Goal: Information Seeking & Learning: Learn about a topic

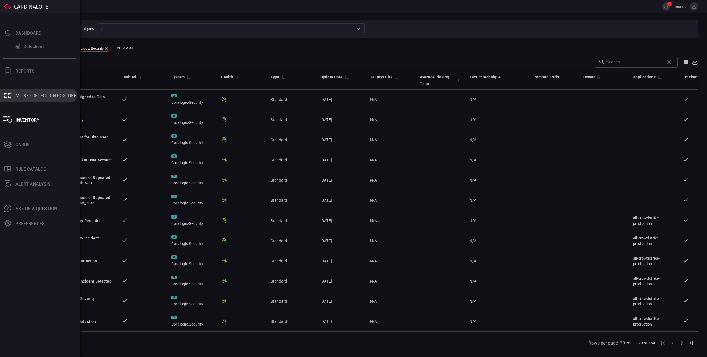
click at [34, 98] on div "MITRE - Detection Posture" at bounding box center [45, 95] width 61 height 5
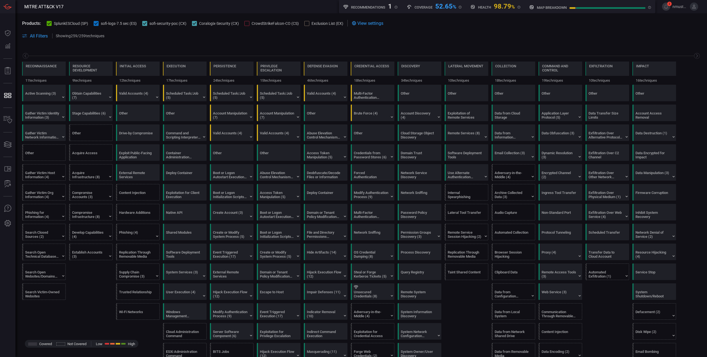
click at [149, 23] on button "sofi-security-poc (CX)" at bounding box center [164, 23] width 44 height 6
click at [96, 24] on icon at bounding box center [96, 24] width 4 height 4
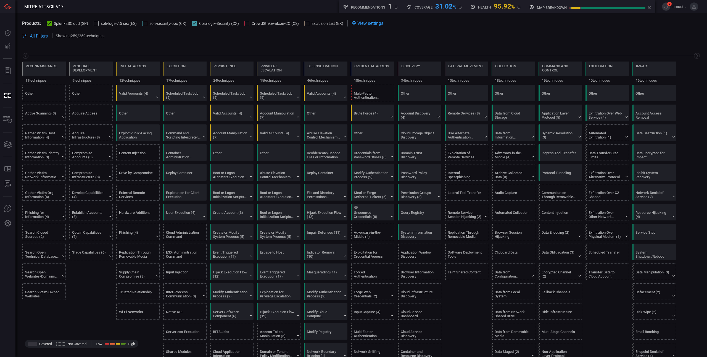
click at [53, 24] on button "SplunkESCloud (SP)" at bounding box center [67, 23] width 41 height 6
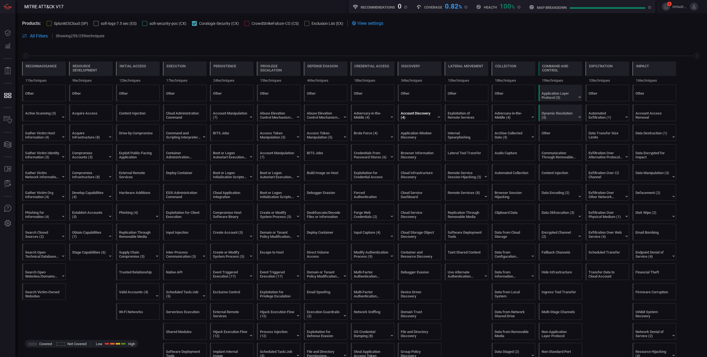
click at [438, 114] on div "Account Discovery (4)" at bounding box center [421, 113] width 44 height 16
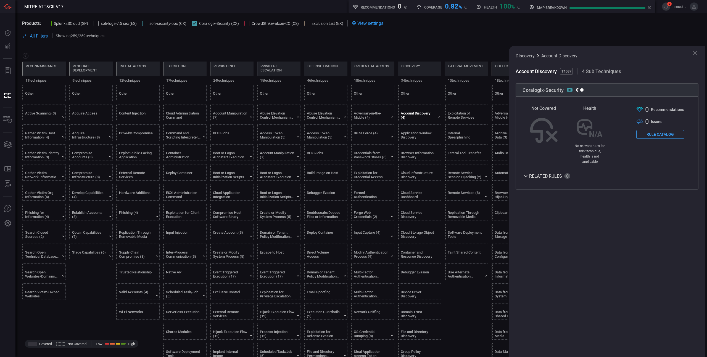
click at [695, 54] on icon at bounding box center [694, 53] width 7 height 7
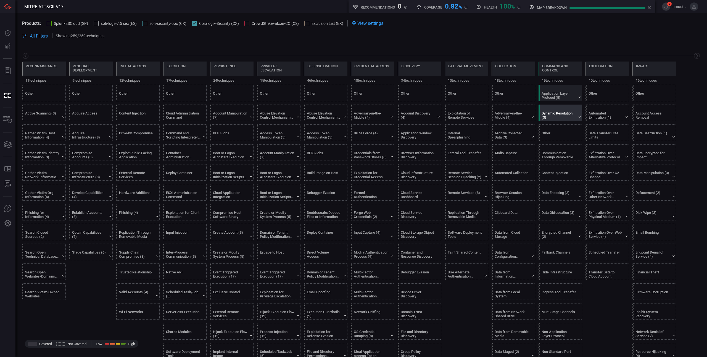
click at [562, 115] on div "Dynamic Resolution (3)" at bounding box center [558, 115] width 35 height 8
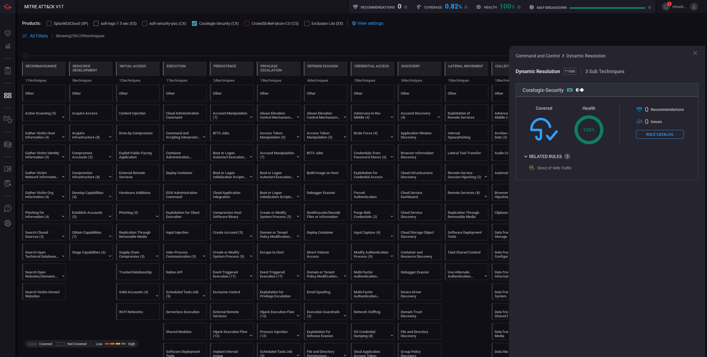
click at [698, 50] on icon at bounding box center [694, 53] width 7 height 7
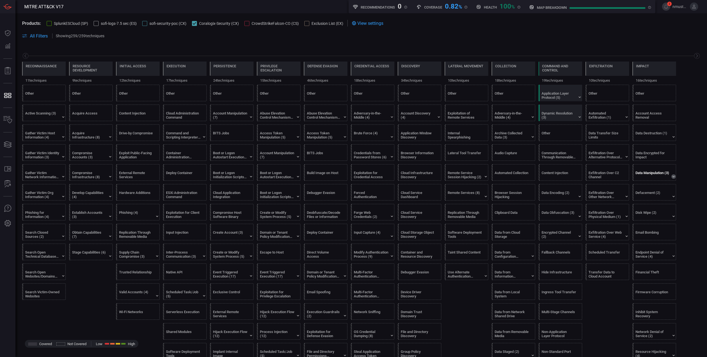
click at [672, 174] on icon at bounding box center [673, 176] width 4 height 4
click at [666, 238] on div "Defacement (2)" at bounding box center [652, 237] width 35 height 8
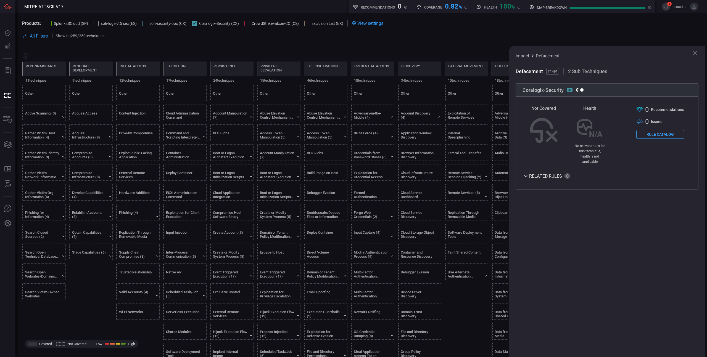
click at [695, 52] on icon at bounding box center [695, 53] width 4 height 4
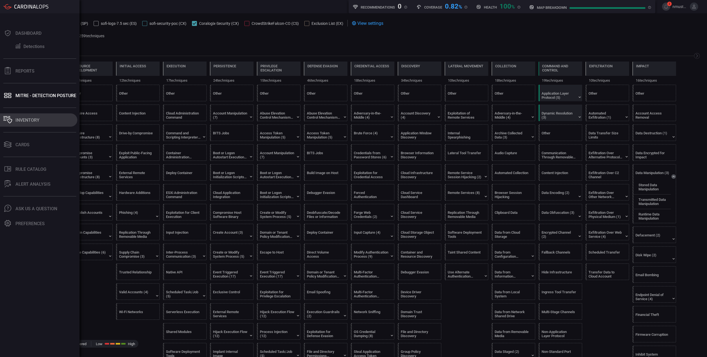
click at [10, 118] on icon at bounding box center [8, 118] width 4 height 1
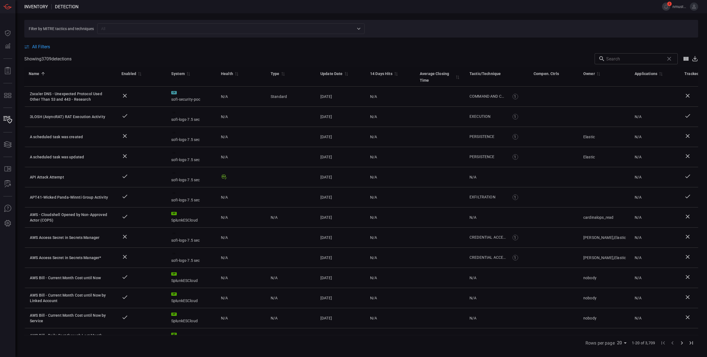
click at [41, 49] on span "All Filters" at bounding box center [41, 46] width 18 height 5
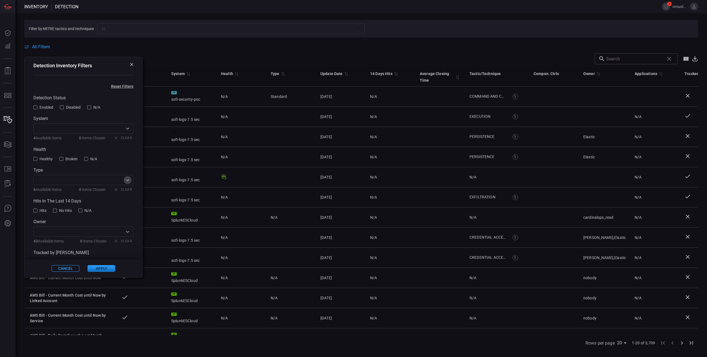
click at [129, 180] on icon "Open" at bounding box center [127, 180] width 7 height 7
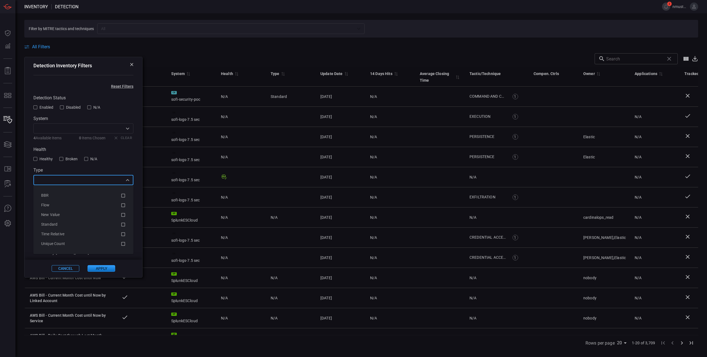
click at [129, 127] on icon "Open" at bounding box center [127, 128] width 7 height 7
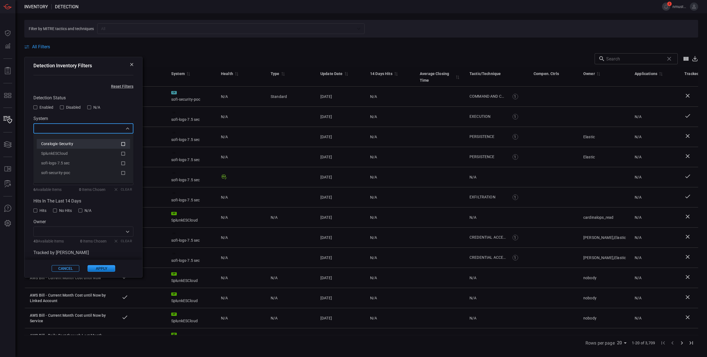
click at [124, 143] on icon at bounding box center [123, 144] width 5 height 7
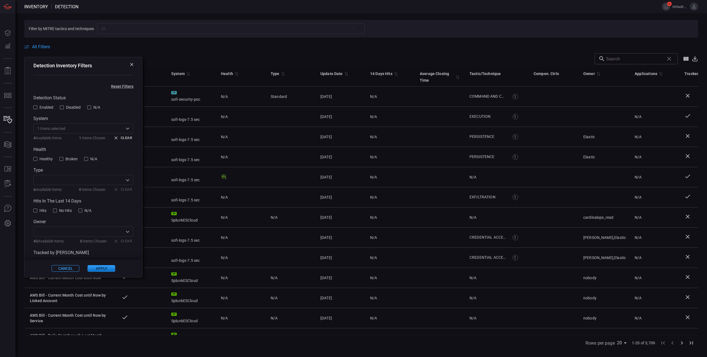
click at [100, 268] on button "Apply" at bounding box center [102, 268] width 28 height 7
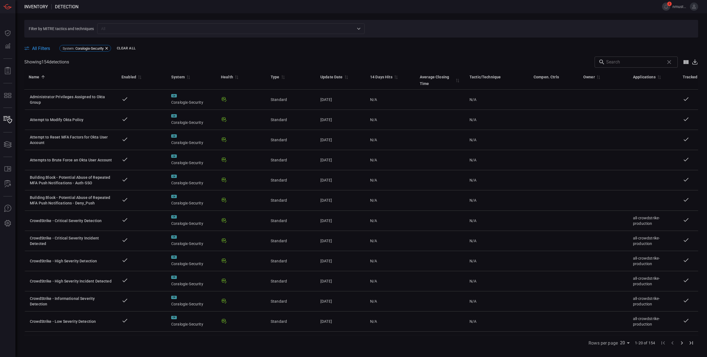
click at [641, 62] on input "text" at bounding box center [634, 62] width 56 height 11
type input "e"
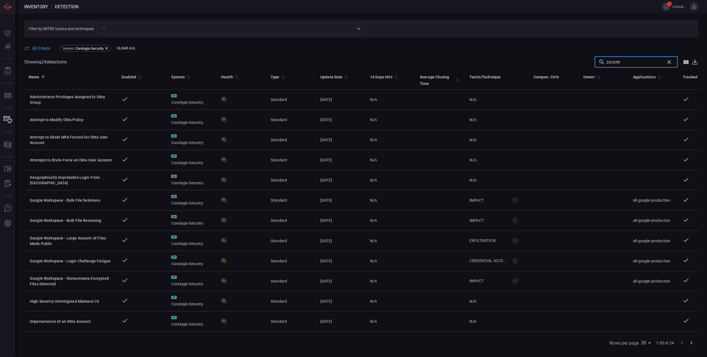
type input "zscaler"
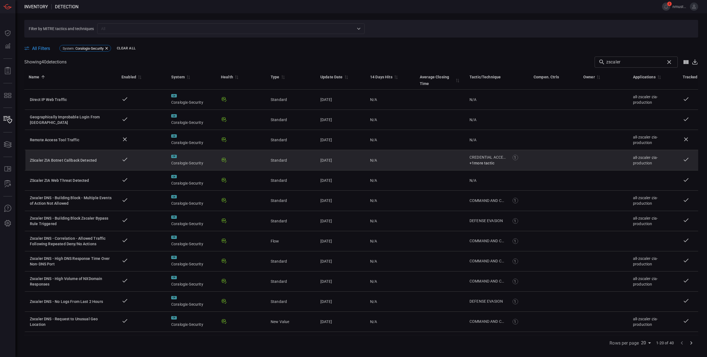
click at [86, 161] on div "ZScaler ZIA Botnet Callback Detected" at bounding box center [71, 161] width 83 height 6
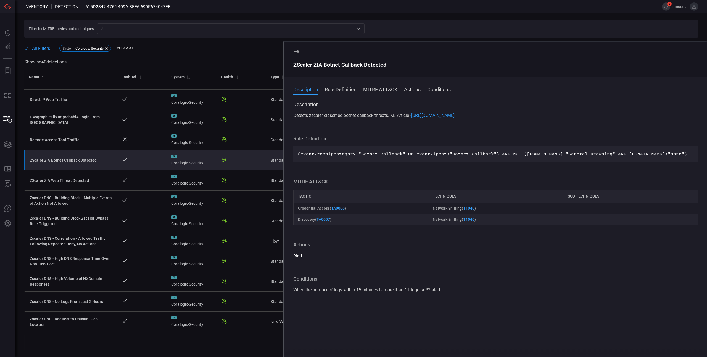
click at [346, 89] on button "Rule Definition" at bounding box center [341, 89] width 32 height 7
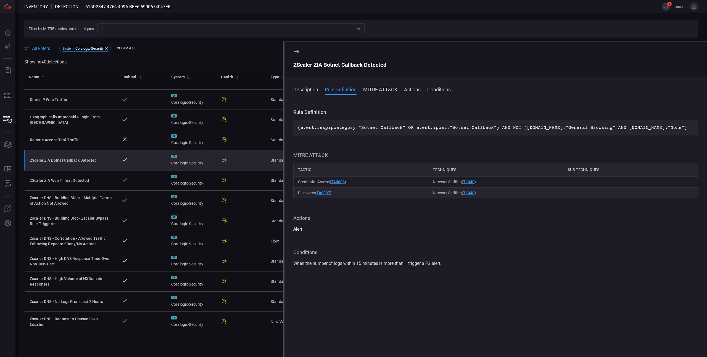
scroll to position [7, 0]
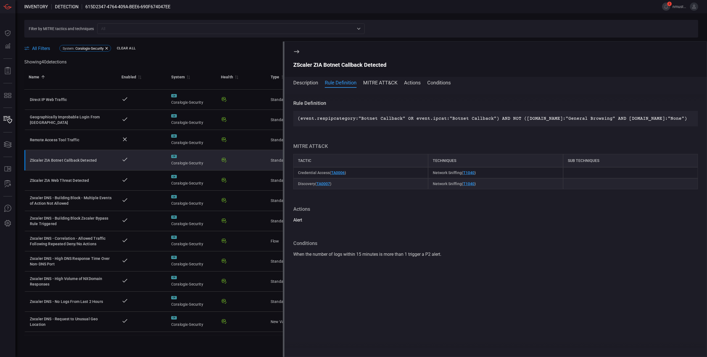
click at [386, 82] on button "MITRE ATT&CK" at bounding box center [380, 82] width 34 height 7
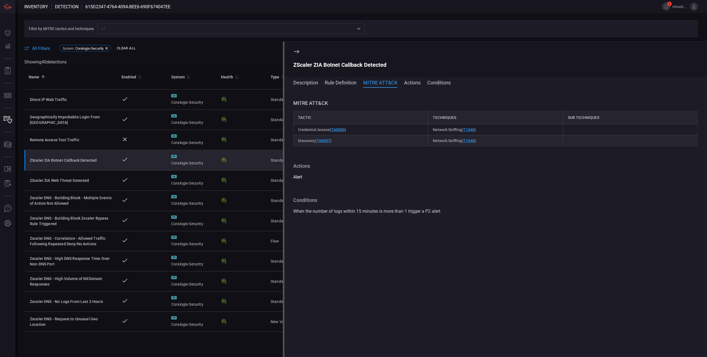
click at [412, 80] on button "Actions" at bounding box center [412, 82] width 17 height 7
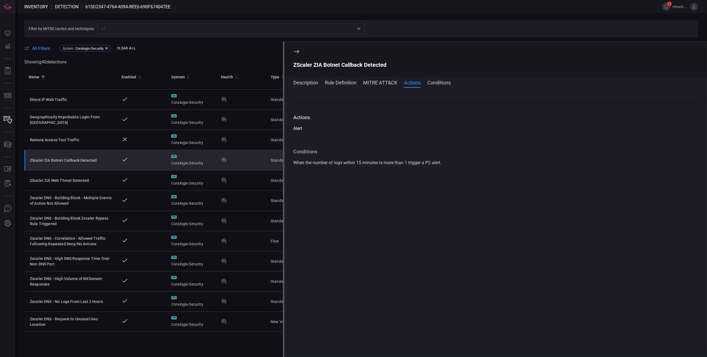
scroll to position [129, 0]
click at [441, 81] on button "Conditions" at bounding box center [438, 82] width 23 height 7
click at [442, 84] on button "Conditions" at bounding box center [438, 82] width 23 height 7
click at [408, 81] on button "Actions" at bounding box center [412, 82] width 17 height 7
click at [378, 83] on button "MITRE ATT&CK" at bounding box center [380, 82] width 34 height 7
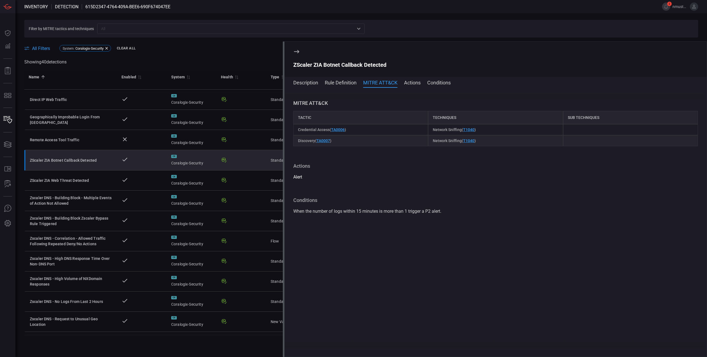
click at [339, 85] on button "Rule Definition" at bounding box center [341, 82] width 32 height 7
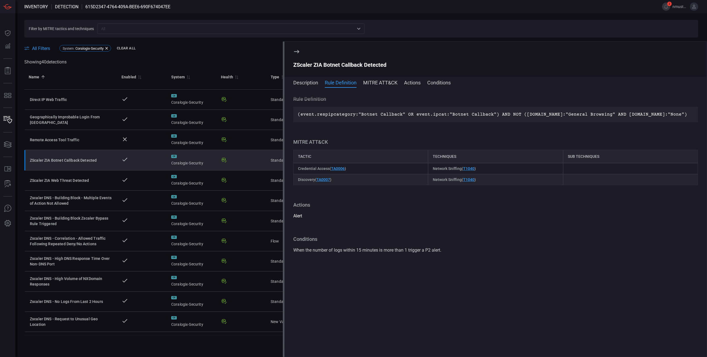
scroll to position [29, 0]
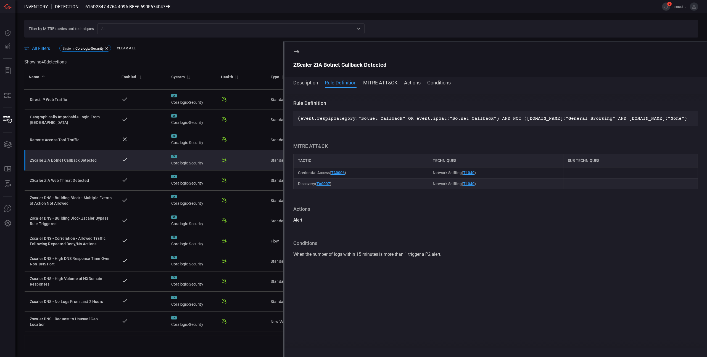
click at [306, 82] on button "Description" at bounding box center [305, 82] width 25 height 7
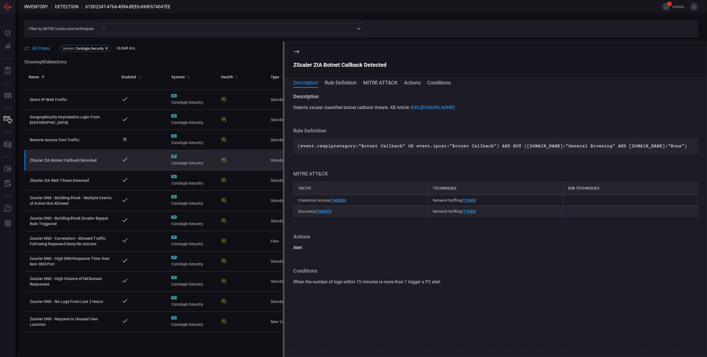
scroll to position [0, 0]
click at [347, 80] on button "Rule Definition" at bounding box center [341, 82] width 32 height 7
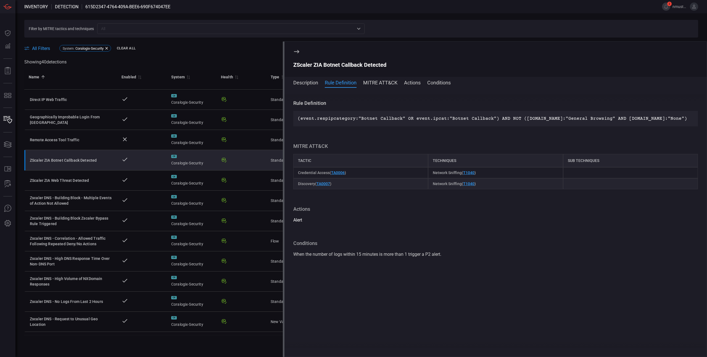
click at [373, 81] on button "MITRE ATT&CK" at bounding box center [380, 82] width 34 height 7
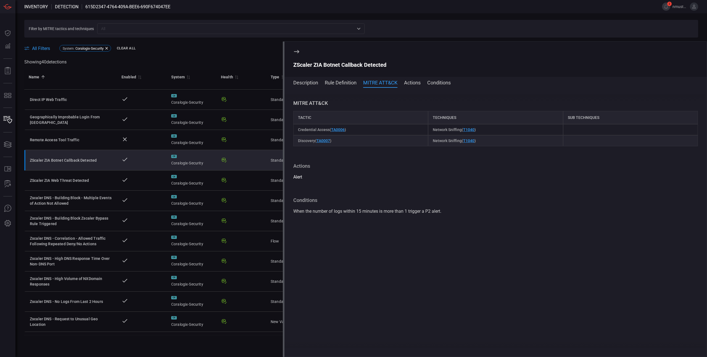
click at [417, 81] on button "Actions" at bounding box center [412, 82] width 17 height 7
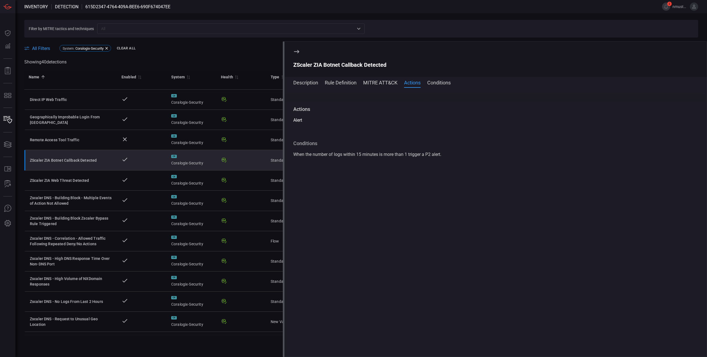
click at [442, 81] on button "Conditions" at bounding box center [438, 82] width 23 height 7
click at [348, 84] on button "Rule Definition" at bounding box center [341, 82] width 32 height 7
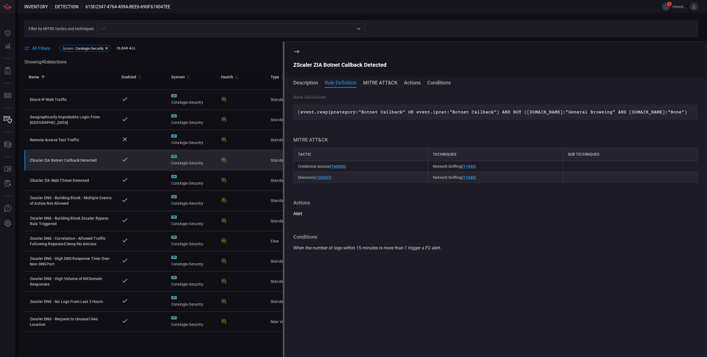
scroll to position [29, 0]
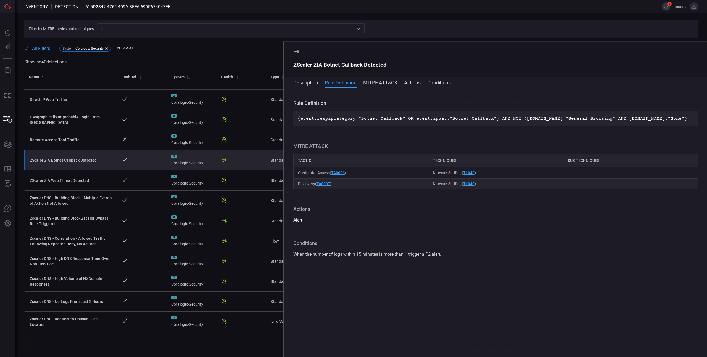
click at [298, 81] on button "Description" at bounding box center [305, 82] width 25 height 7
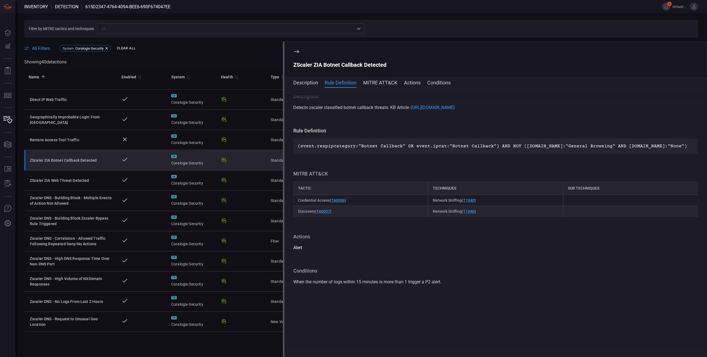
scroll to position [0, 0]
click at [297, 51] on icon at bounding box center [296, 51] width 7 height 7
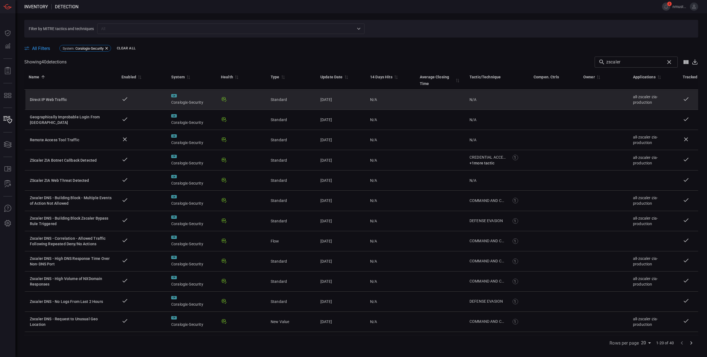
click at [60, 101] on div "Direct IP Web Traffic" at bounding box center [71, 100] width 83 height 6
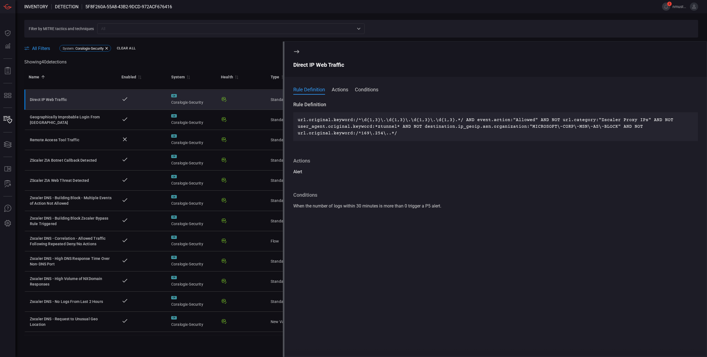
click at [343, 90] on button "Actions" at bounding box center [340, 89] width 17 height 7
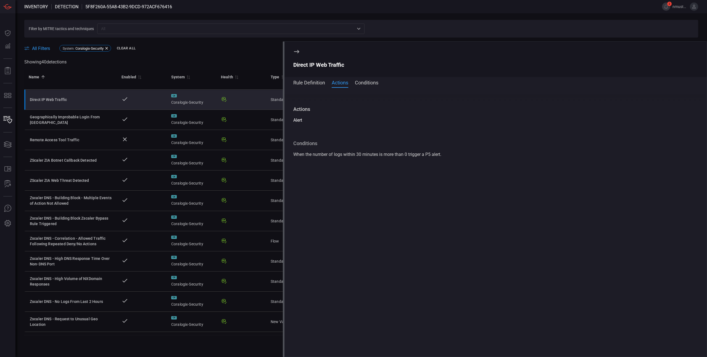
click at [367, 89] on span at bounding box center [495, 90] width 422 height 9
click at [371, 82] on button "Conditions" at bounding box center [366, 82] width 23 height 7
click at [303, 83] on button "Rule Definition" at bounding box center [309, 82] width 32 height 7
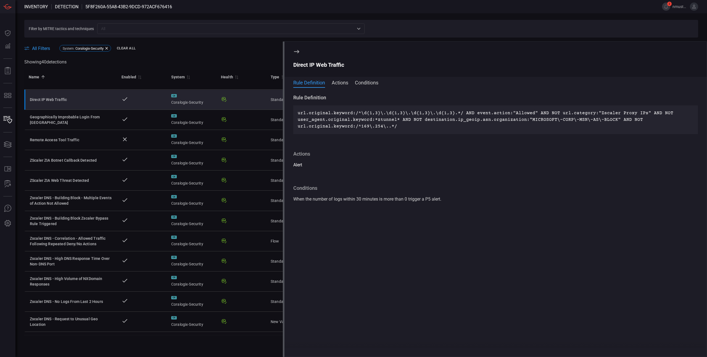
click at [296, 48] on section "Direct IP Web Traffic" at bounding box center [495, 59] width 422 height 35
click at [296, 50] on icon at bounding box center [296, 51] width 7 height 7
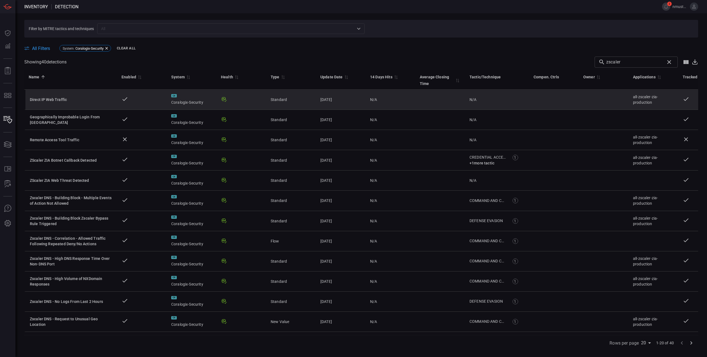
click at [59, 97] on div "Direct IP Web Traffic" at bounding box center [71, 100] width 83 height 6
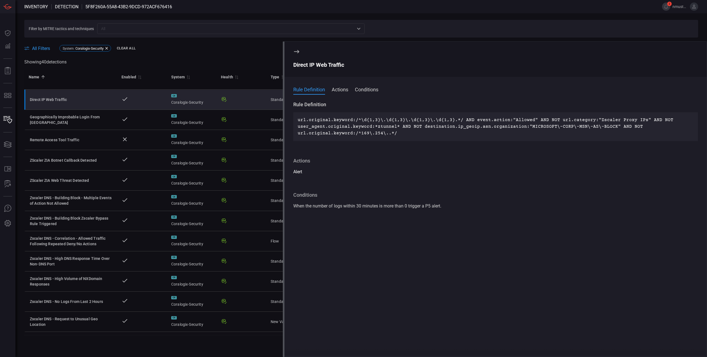
click at [348, 91] on button "Actions" at bounding box center [340, 89] width 17 height 7
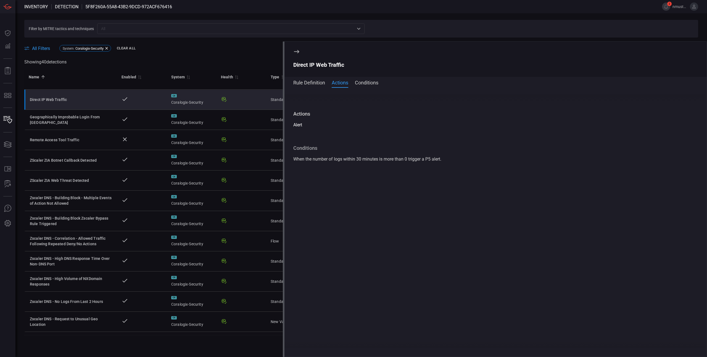
scroll to position [45, 0]
click at [370, 86] on span at bounding box center [495, 90] width 422 height 9
click at [371, 84] on button "Conditions" at bounding box center [366, 82] width 23 height 7
click at [307, 82] on button "Rule Definition" at bounding box center [309, 82] width 32 height 7
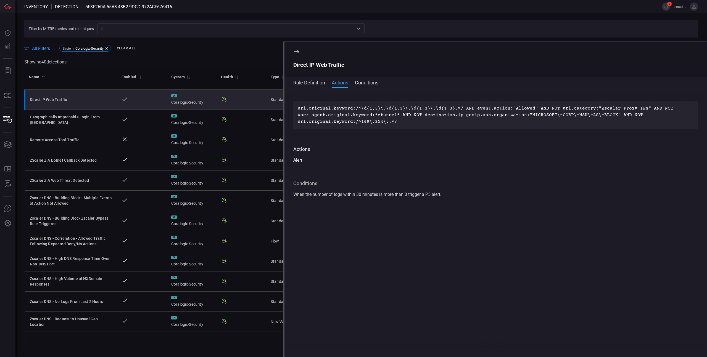
scroll to position [0, 0]
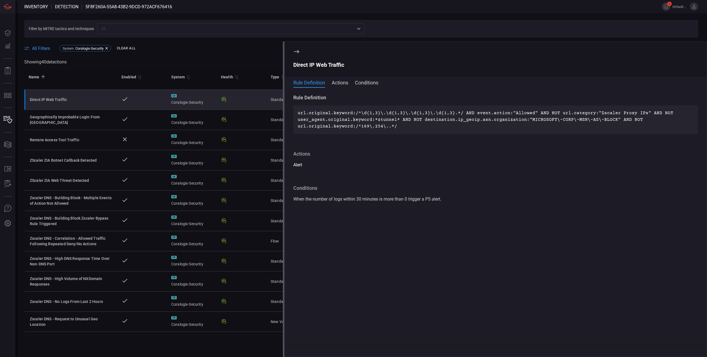
click at [296, 51] on icon at bounding box center [296, 51] width 7 height 7
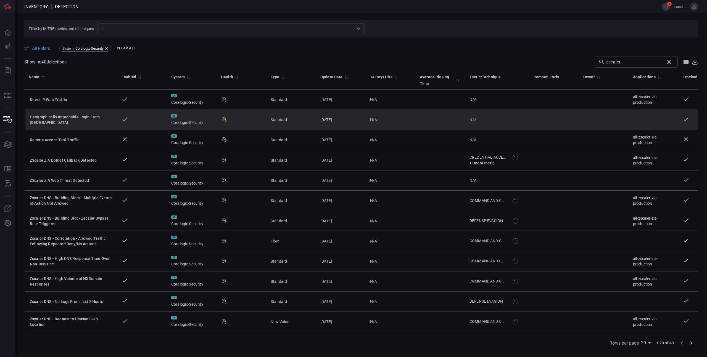
click at [82, 116] on div "Geographically Improbable Login From [GEOGRAPHIC_DATA]" at bounding box center [71, 119] width 83 height 11
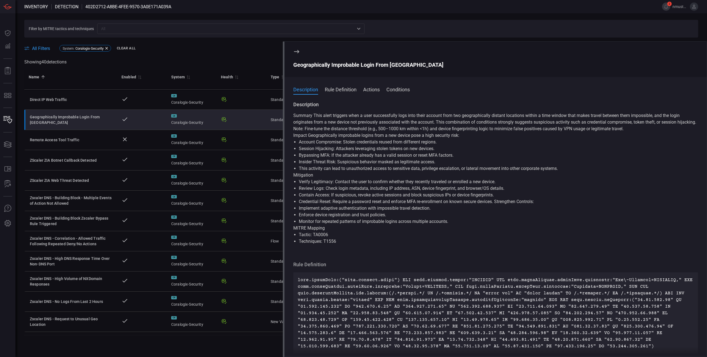
click at [341, 90] on button "Rule Definition" at bounding box center [341, 89] width 32 height 7
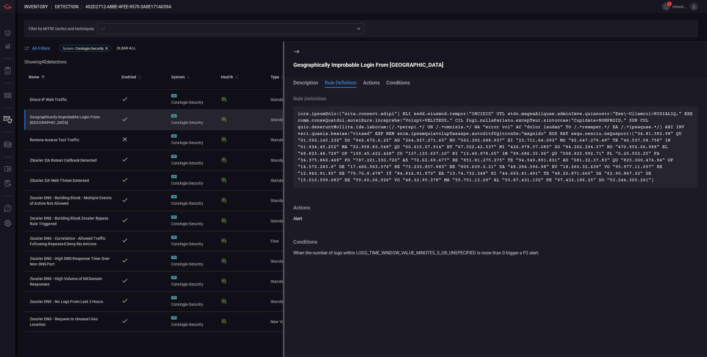
scroll to position [161, 0]
click at [375, 84] on button "Actions" at bounding box center [371, 82] width 17 height 7
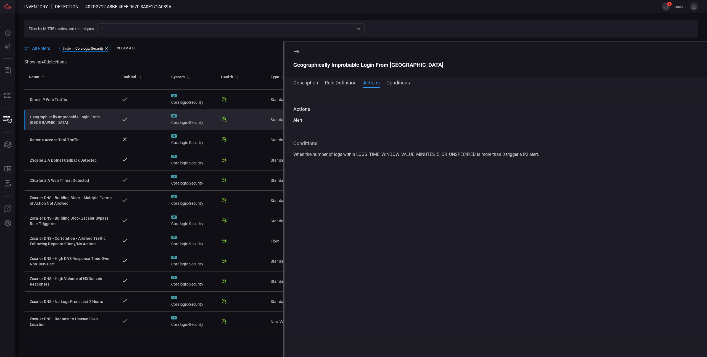
scroll to position [264, 0]
click at [404, 83] on button "Conditions" at bounding box center [397, 82] width 23 height 7
click at [342, 81] on button "Rule Definition" at bounding box center [341, 82] width 32 height 7
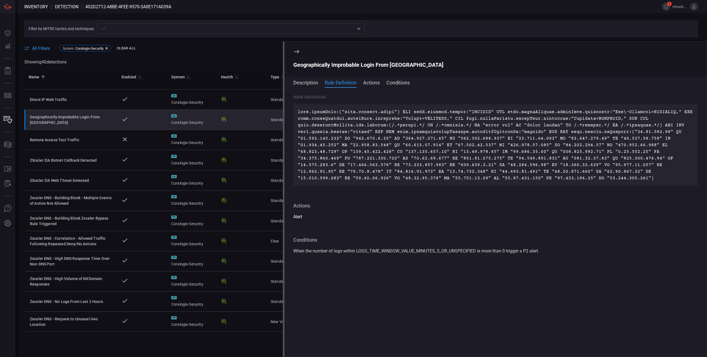
click at [304, 81] on button "Description" at bounding box center [305, 82] width 25 height 7
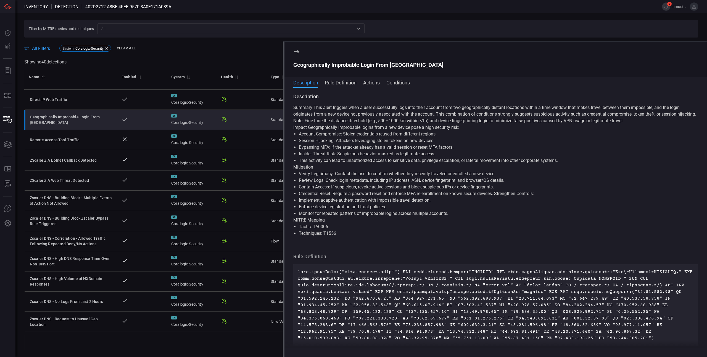
scroll to position [0, 0]
click at [297, 49] on icon at bounding box center [296, 51] width 7 height 7
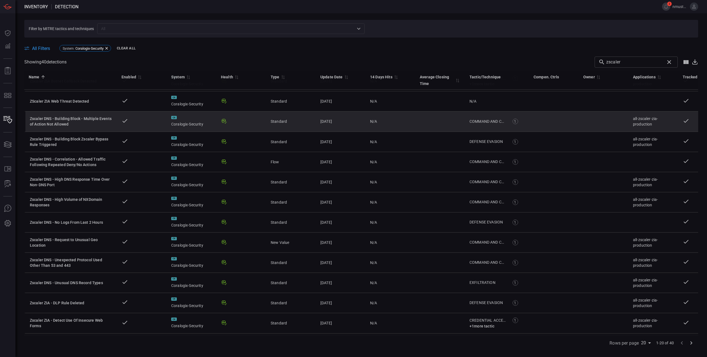
scroll to position [158, 0]
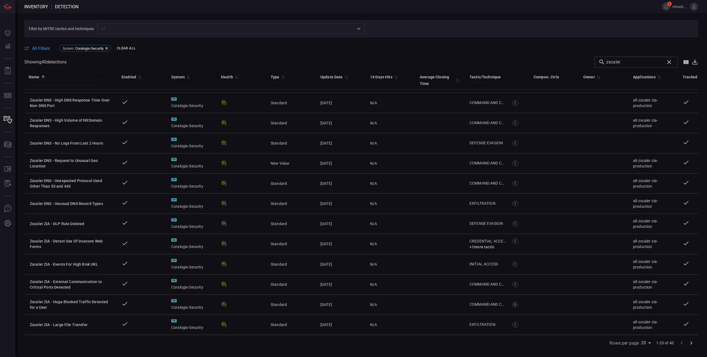
click at [648, 344] on body "Inventory Detection 2 nmustafa Dashboard Dashboard Detections Detections Report…" at bounding box center [353, 178] width 707 height 357
click at [648, 344] on li "75" at bounding box center [647, 346] width 14 height 10
type input "75"
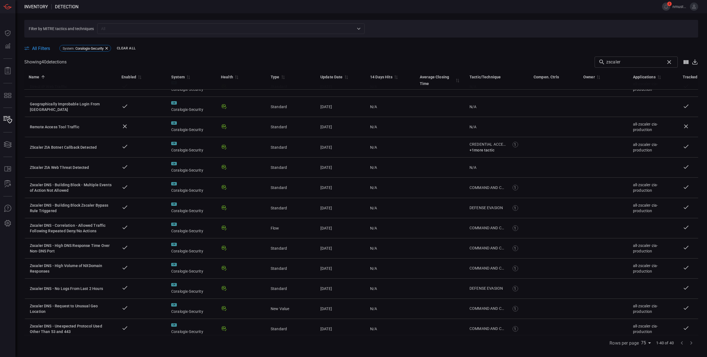
scroll to position [0, 0]
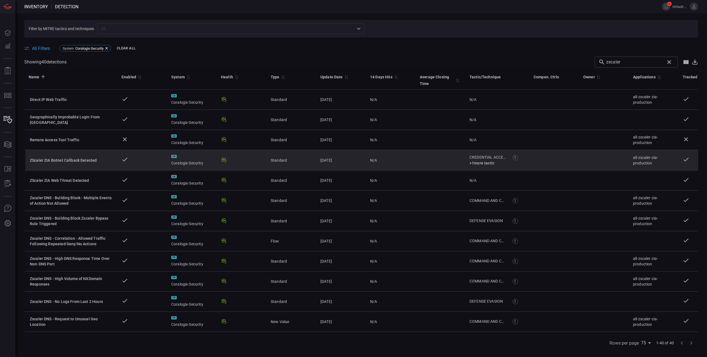
click at [60, 161] on div "ZScaler ZIA Botnet Callback Detected" at bounding box center [71, 161] width 83 height 6
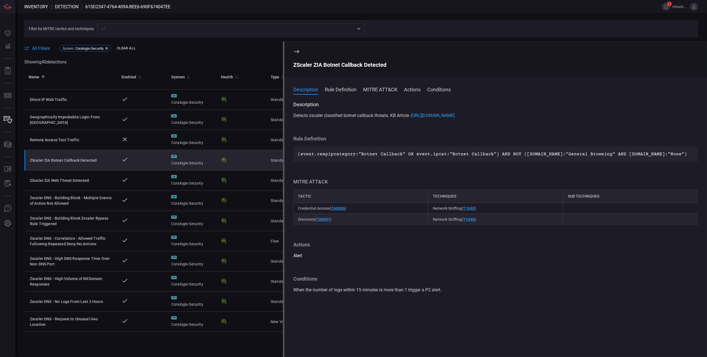
click at [347, 88] on button "Rule Definition" at bounding box center [341, 89] width 32 height 7
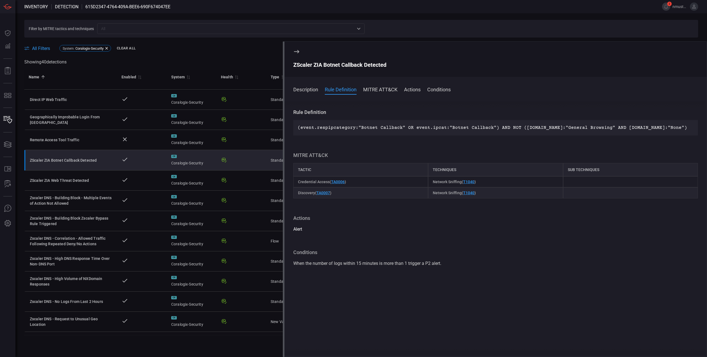
scroll to position [7, 0]
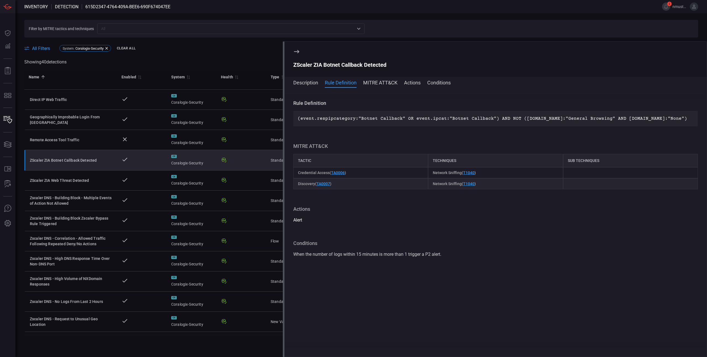
click at [379, 87] on span at bounding box center [495, 90] width 422 height 9
click at [388, 83] on button "MITRE ATT&CK" at bounding box center [380, 82] width 34 height 7
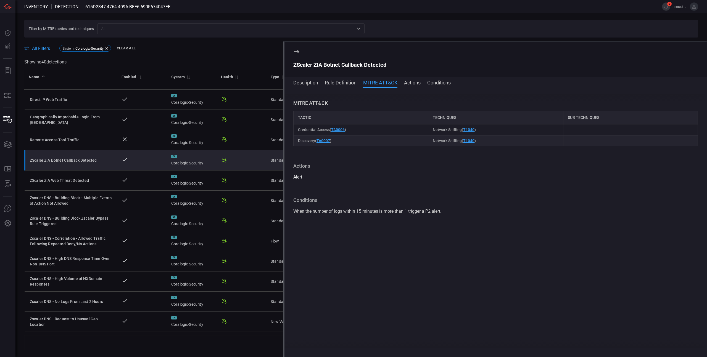
click at [414, 82] on button "Actions" at bounding box center [412, 82] width 17 height 7
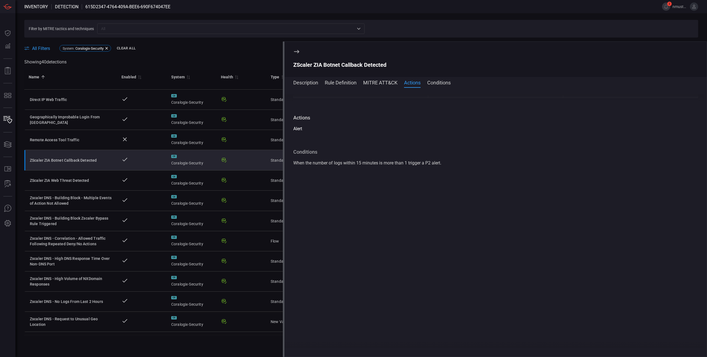
scroll to position [129, 0]
click at [435, 81] on button "Conditions" at bounding box center [438, 82] width 23 height 7
click at [447, 82] on button "Conditions" at bounding box center [438, 82] width 23 height 7
click at [371, 81] on button "MITRE ATT&CK" at bounding box center [380, 82] width 34 height 7
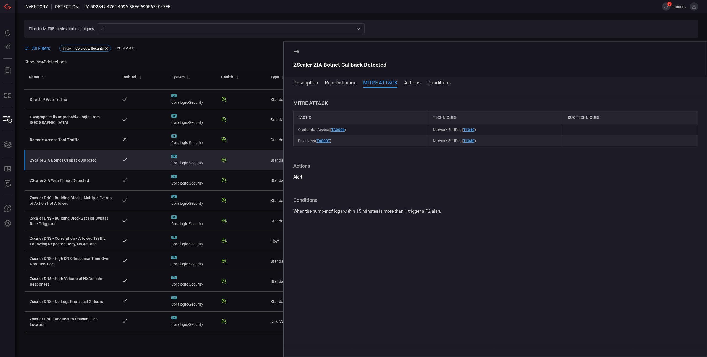
click at [336, 83] on button "Rule Definition" at bounding box center [341, 82] width 32 height 7
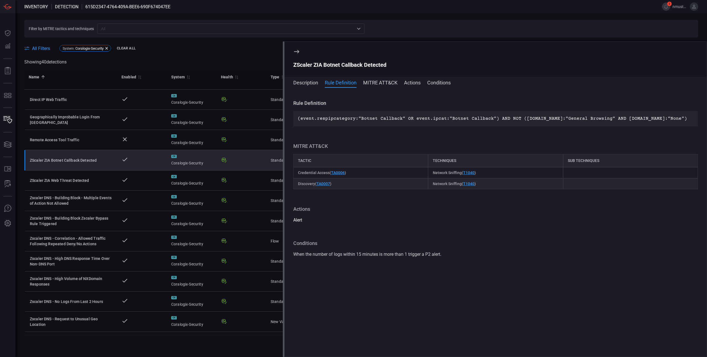
click at [303, 81] on button "Description" at bounding box center [305, 82] width 25 height 7
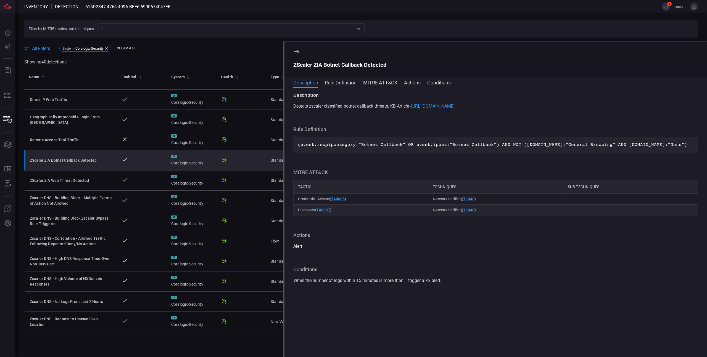
scroll to position [0, 0]
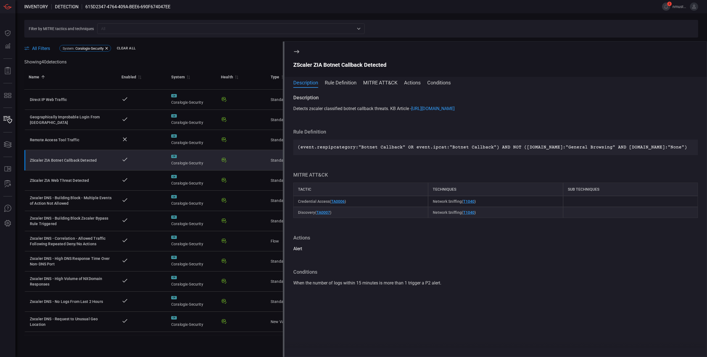
click at [297, 51] on icon at bounding box center [296, 51] width 5 height 3
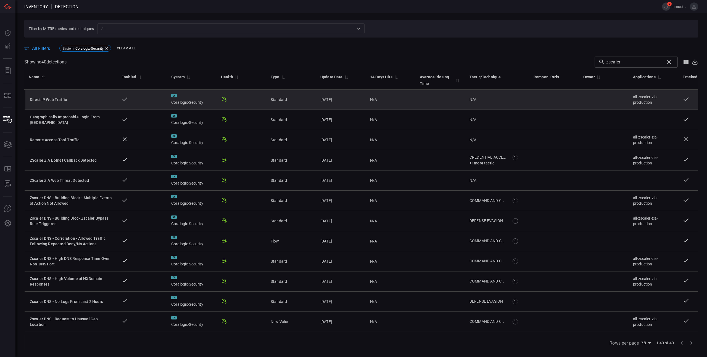
click at [59, 102] on td "Direct IP Web Traffic" at bounding box center [70, 100] width 93 height 20
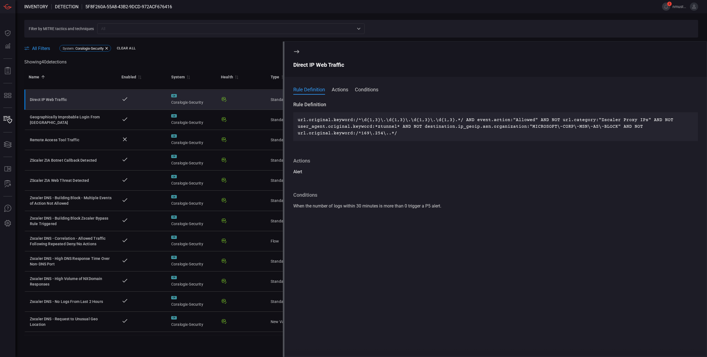
click at [348, 89] on button "Actions" at bounding box center [340, 89] width 17 height 7
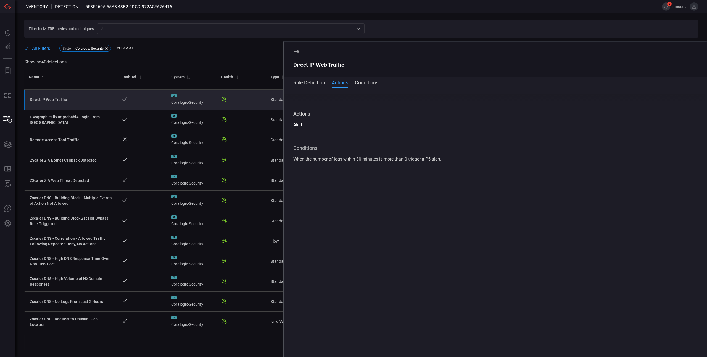
scroll to position [45, 0]
click at [375, 84] on button "Conditions" at bounding box center [366, 82] width 23 height 7
click at [297, 51] on icon at bounding box center [296, 51] width 5 height 3
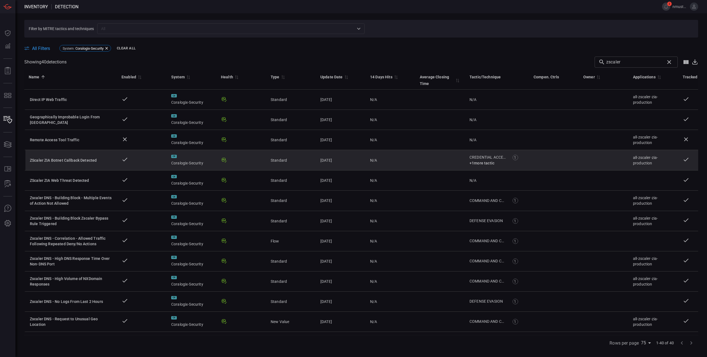
click at [76, 161] on div "ZScaler ZIA Botnet Callback Detected" at bounding box center [71, 161] width 83 height 6
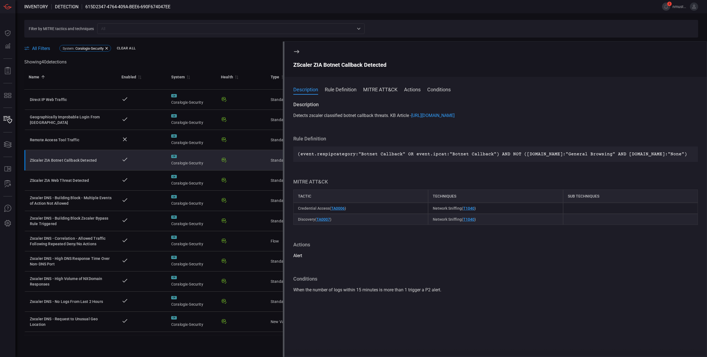
click at [345, 90] on button "Rule Definition" at bounding box center [341, 89] width 32 height 7
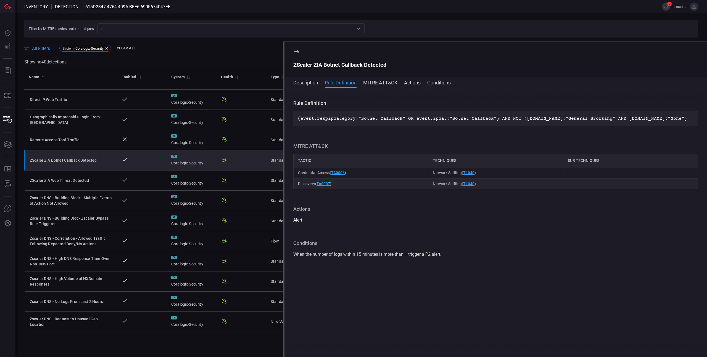
click at [382, 85] on button "MITRE ATT&CK" at bounding box center [380, 82] width 34 height 7
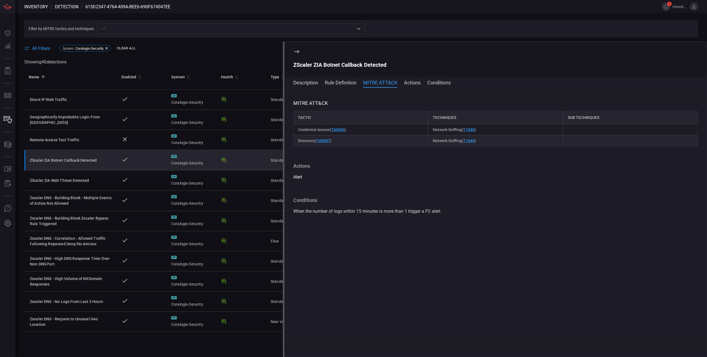
click at [416, 85] on button "Actions" at bounding box center [412, 82] width 17 height 7
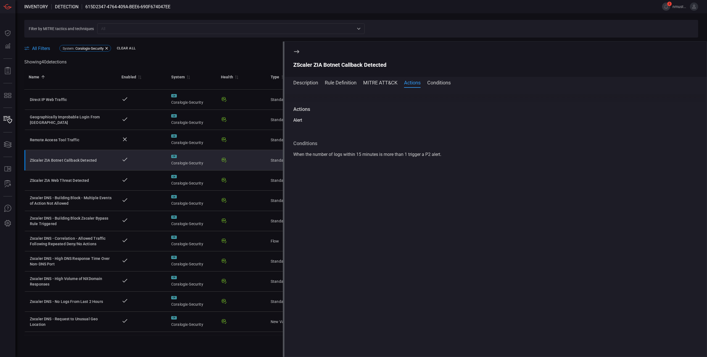
click at [442, 81] on button "Conditions" at bounding box center [438, 82] width 23 height 7
click at [296, 51] on icon at bounding box center [296, 51] width 7 height 7
